Goal: Find specific page/section

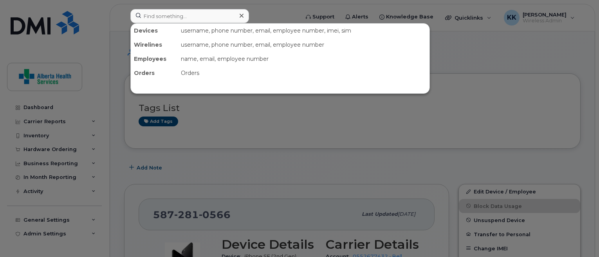
scroll to position [155, 0]
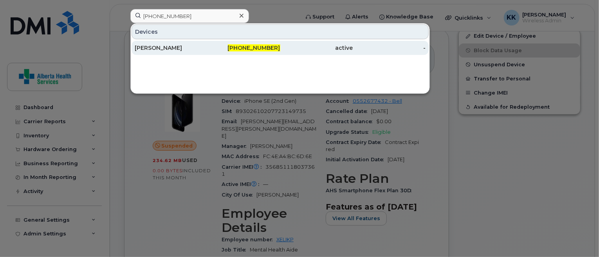
type input "[PHONE_NUMBER]"
click at [232, 50] on div "[PHONE_NUMBER]" at bounding box center [244, 48] width 73 height 8
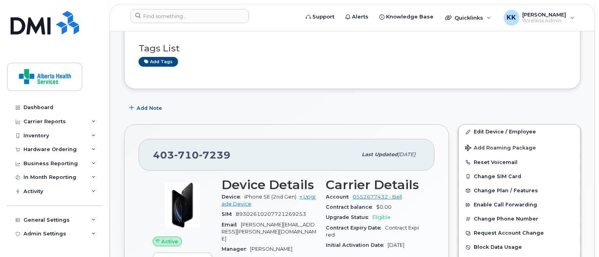
scroll to position [60, 0]
click at [234, 20] on input at bounding box center [189, 16] width 119 height 14
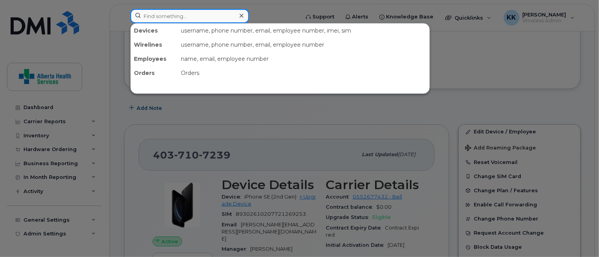
paste input "[PHONE_NUMBER]"
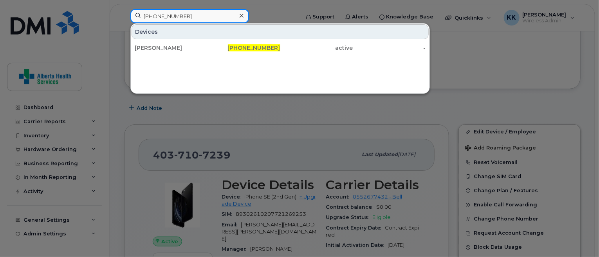
type input "[PHONE_NUMBER]"
click at [278, 128] on div at bounding box center [299, 128] width 599 height 257
